Goal: Information Seeking & Learning: Understand process/instructions

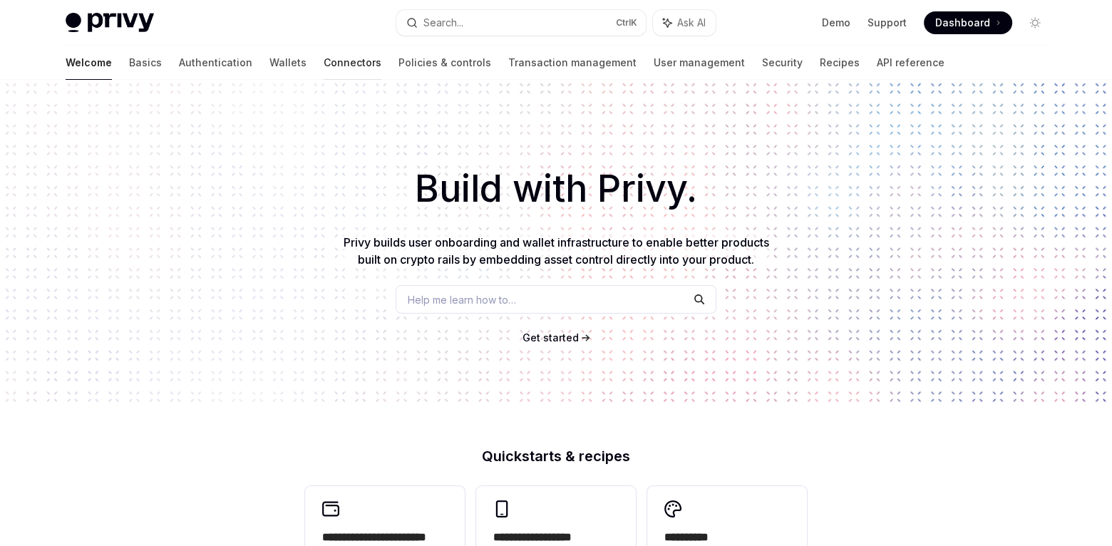
click at [324, 66] on link "Connectors" at bounding box center [353, 63] width 58 height 34
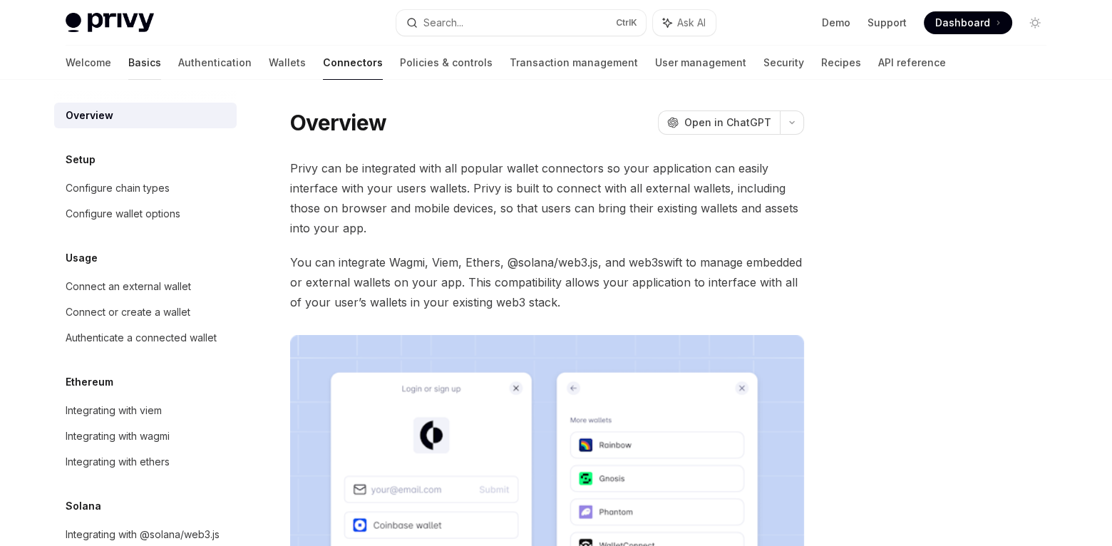
click at [128, 58] on link "Basics" at bounding box center [144, 63] width 33 height 34
type textarea "*"
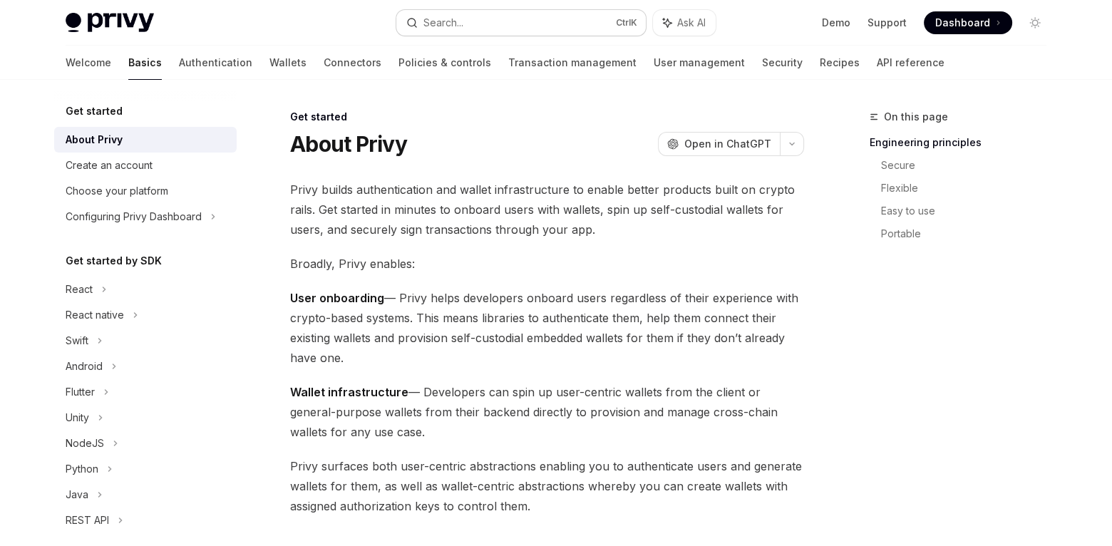
click at [454, 21] on div "Search..." at bounding box center [443, 22] width 40 height 17
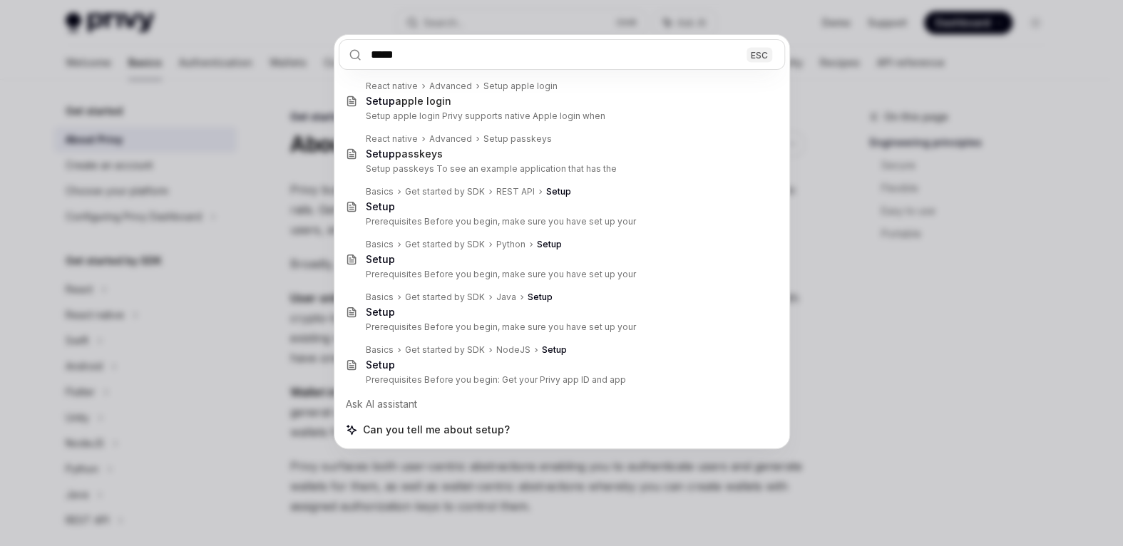
type input "*****"
click at [287, 174] on div "***** ESC React native Advanced Setup apple login Setup apple login Setup apple…" at bounding box center [561, 273] width 1123 height 546
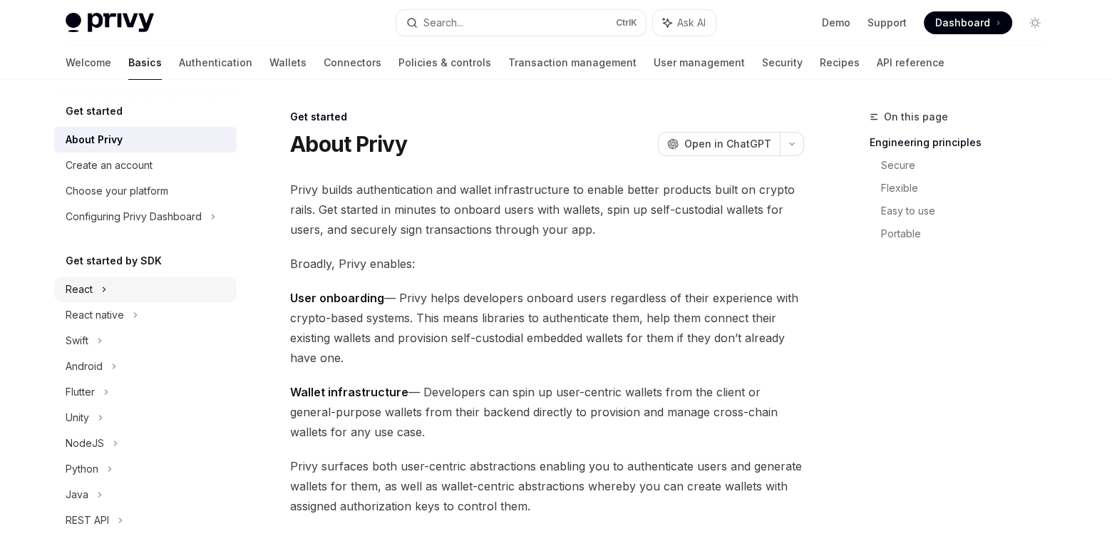
click at [152, 294] on div "React" at bounding box center [145, 290] width 183 height 26
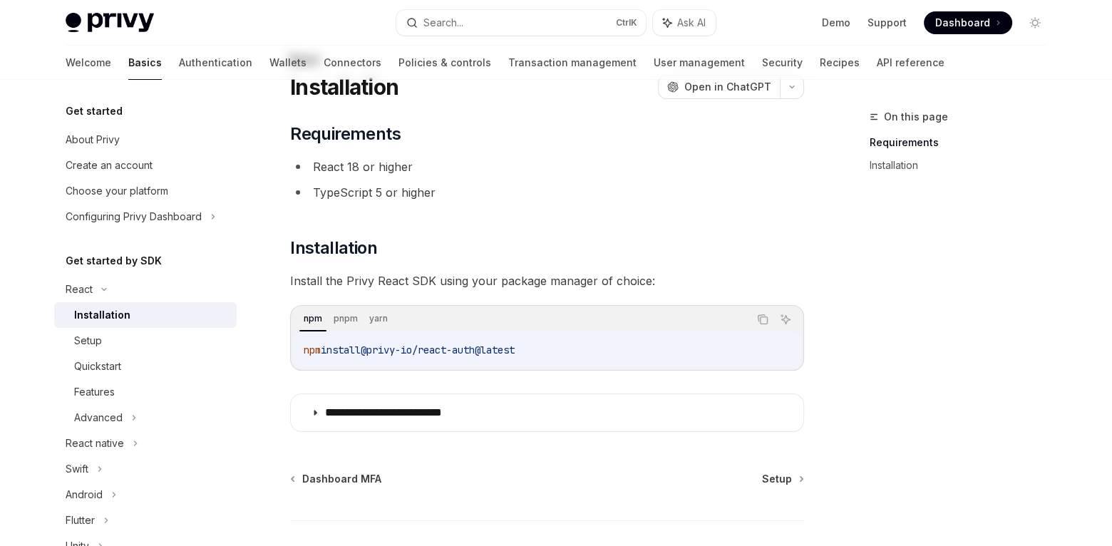
scroll to position [143, 0]
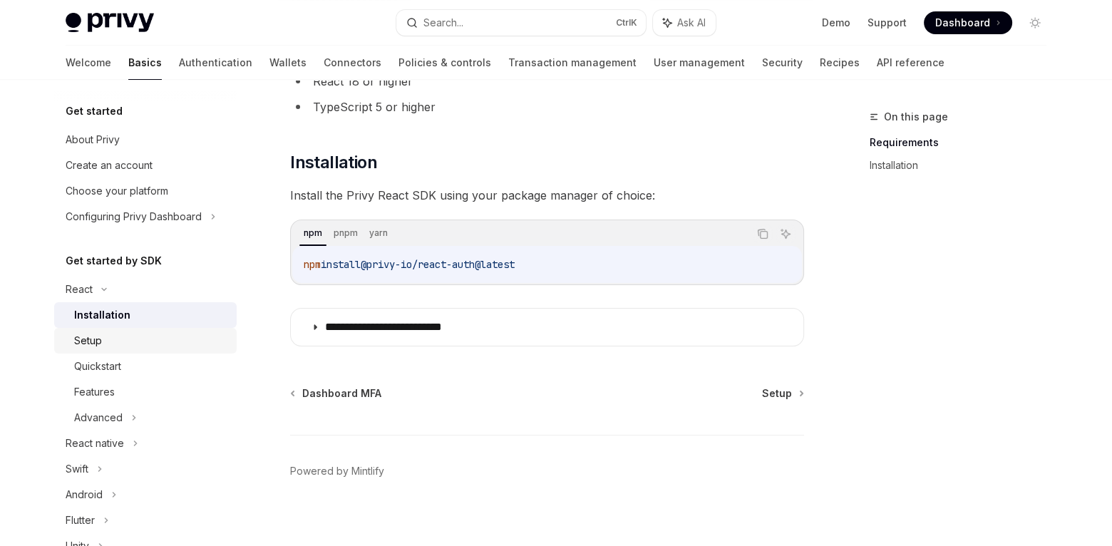
click at [168, 337] on div "Setup" at bounding box center [151, 340] width 154 height 17
type textarea "*"
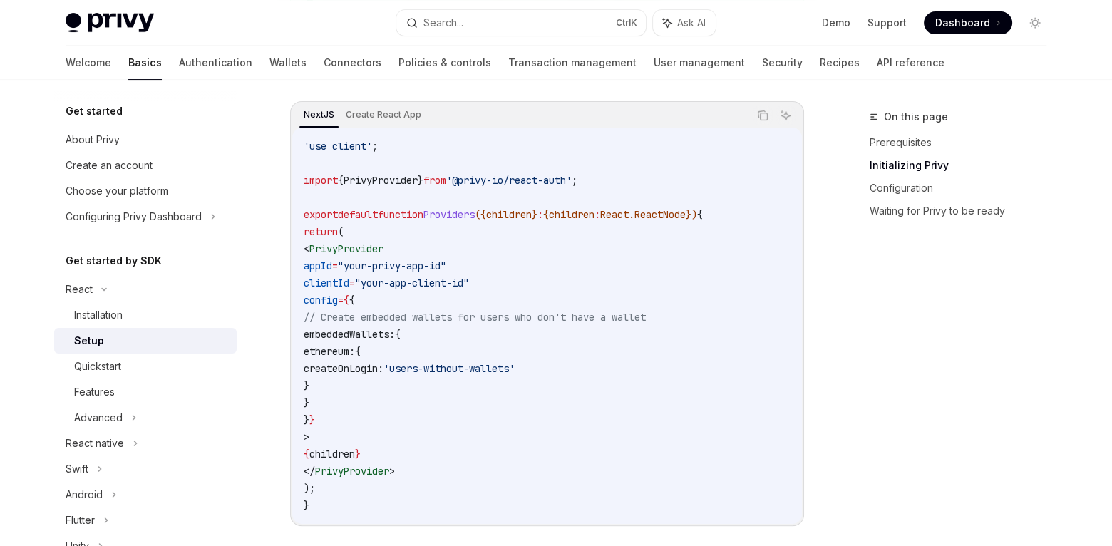
scroll to position [499, 0]
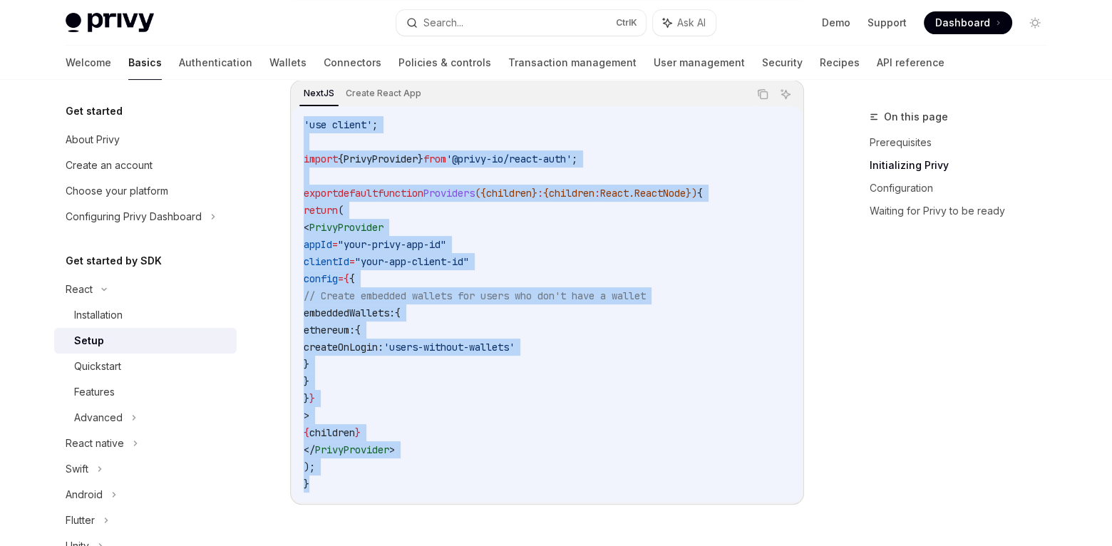
drag, startPoint x: 329, startPoint y: 487, endPoint x: 304, endPoint y: 124, distance: 363.7
click at [304, 124] on code "'use client' ; import { PrivyProvider } from '@privy-io/react-auth' ; export de…" at bounding box center [547, 304] width 487 height 376
copy code "'use client' ; import { PrivyProvider } from '@privy-io/react-auth' ; export de…"
click at [764, 90] on icon "Copy the contents from the code block" at bounding box center [762, 93] width 11 height 11
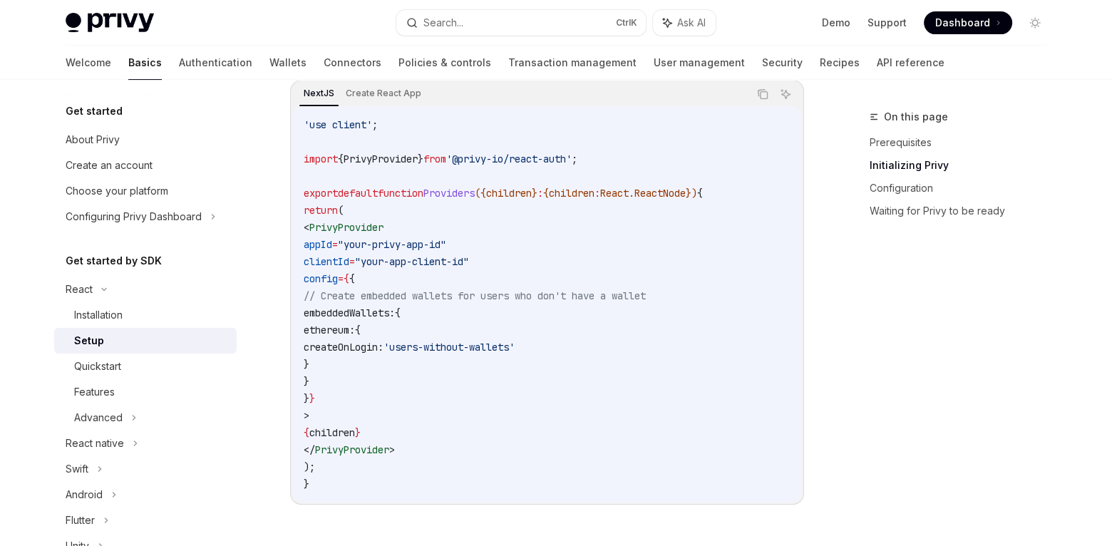
click at [878, 326] on div "On this page Prerequisites Initializing Privy Configuration Waiting for Privy t…" at bounding box center [949, 327] width 217 height 438
